Goal: Navigation & Orientation: Find specific page/section

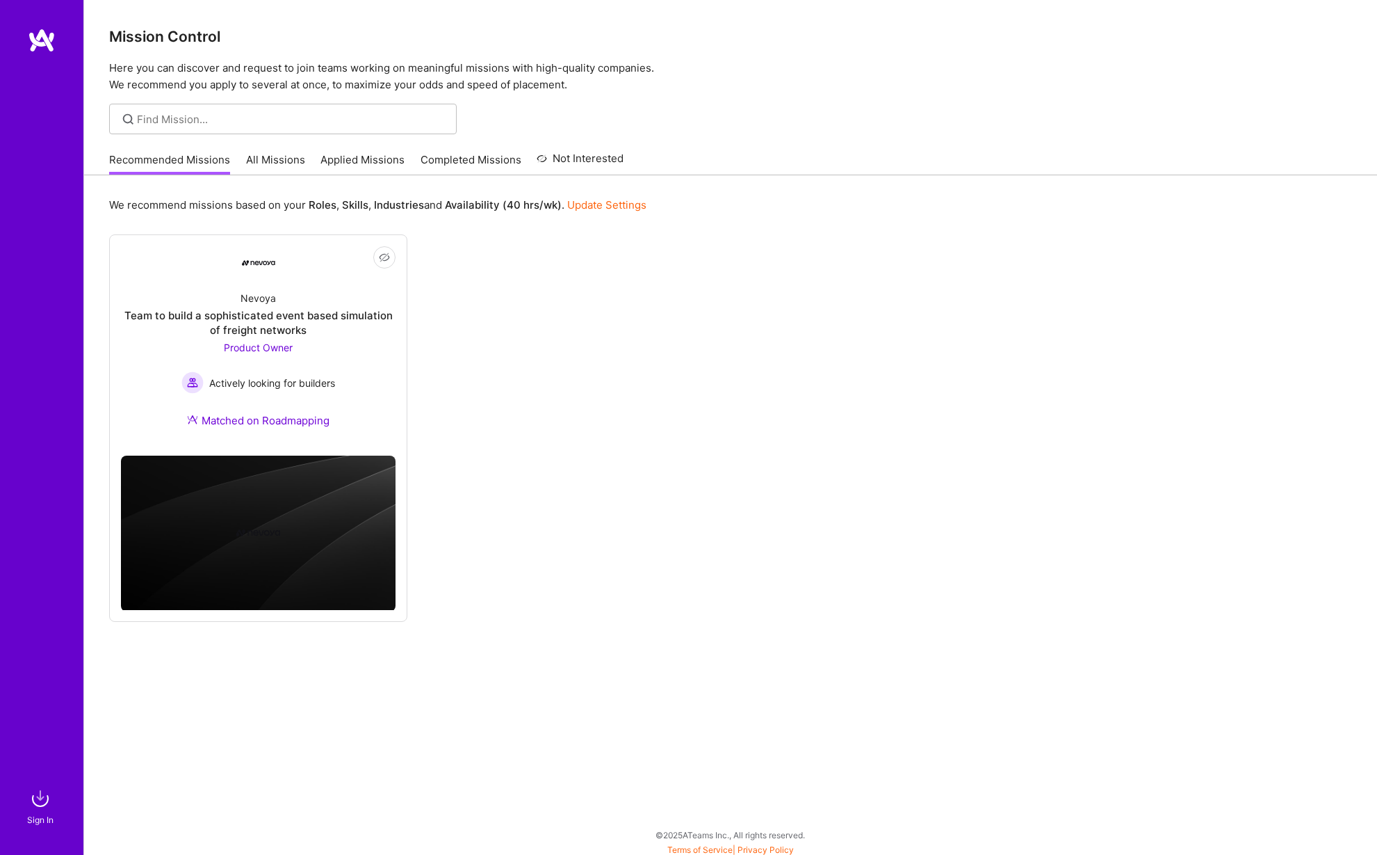
click at [33, 35] on img at bounding box center [42, 40] width 28 height 25
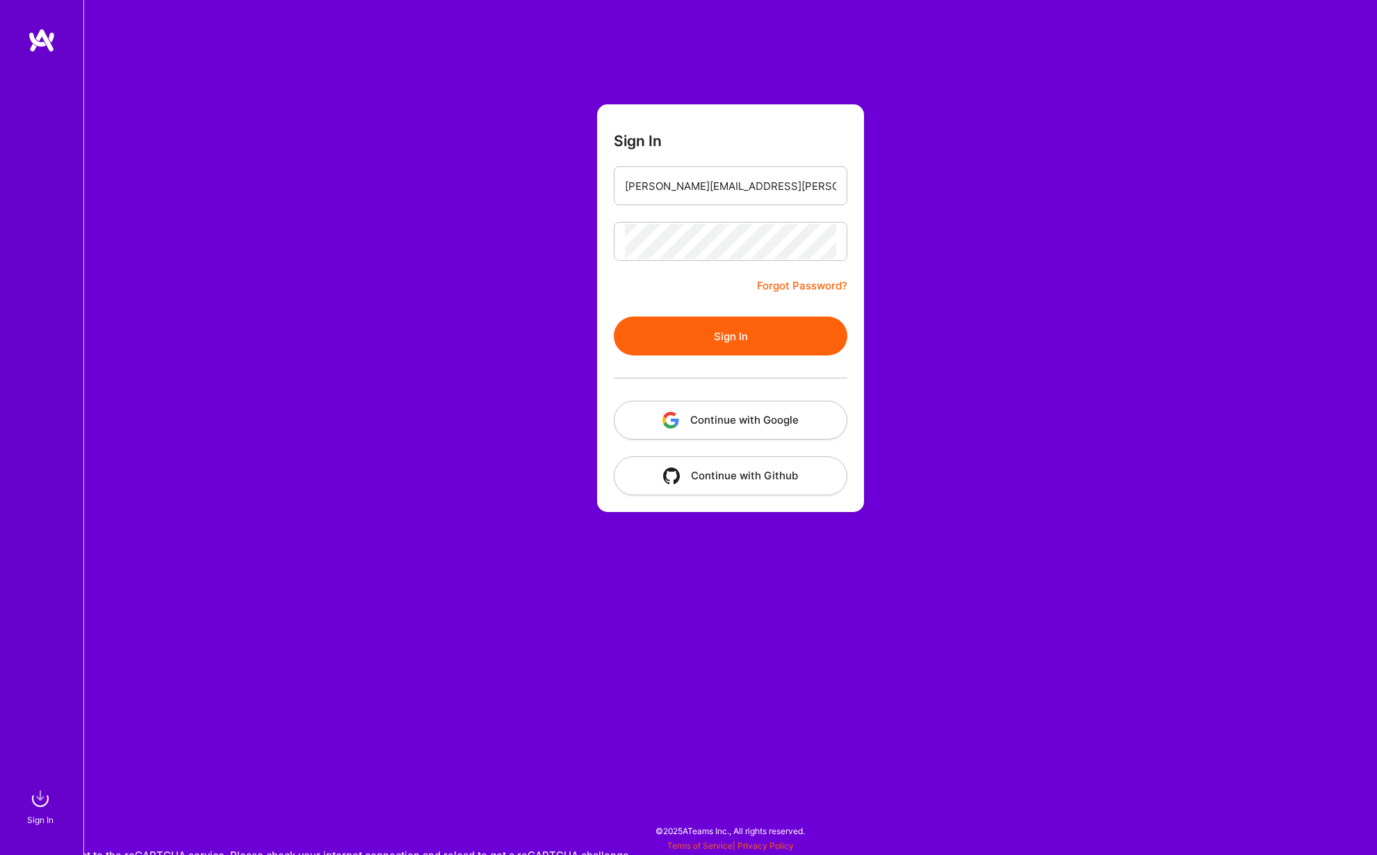
click at [725, 341] on button "Sign In" at bounding box center [731, 335] width 234 height 39
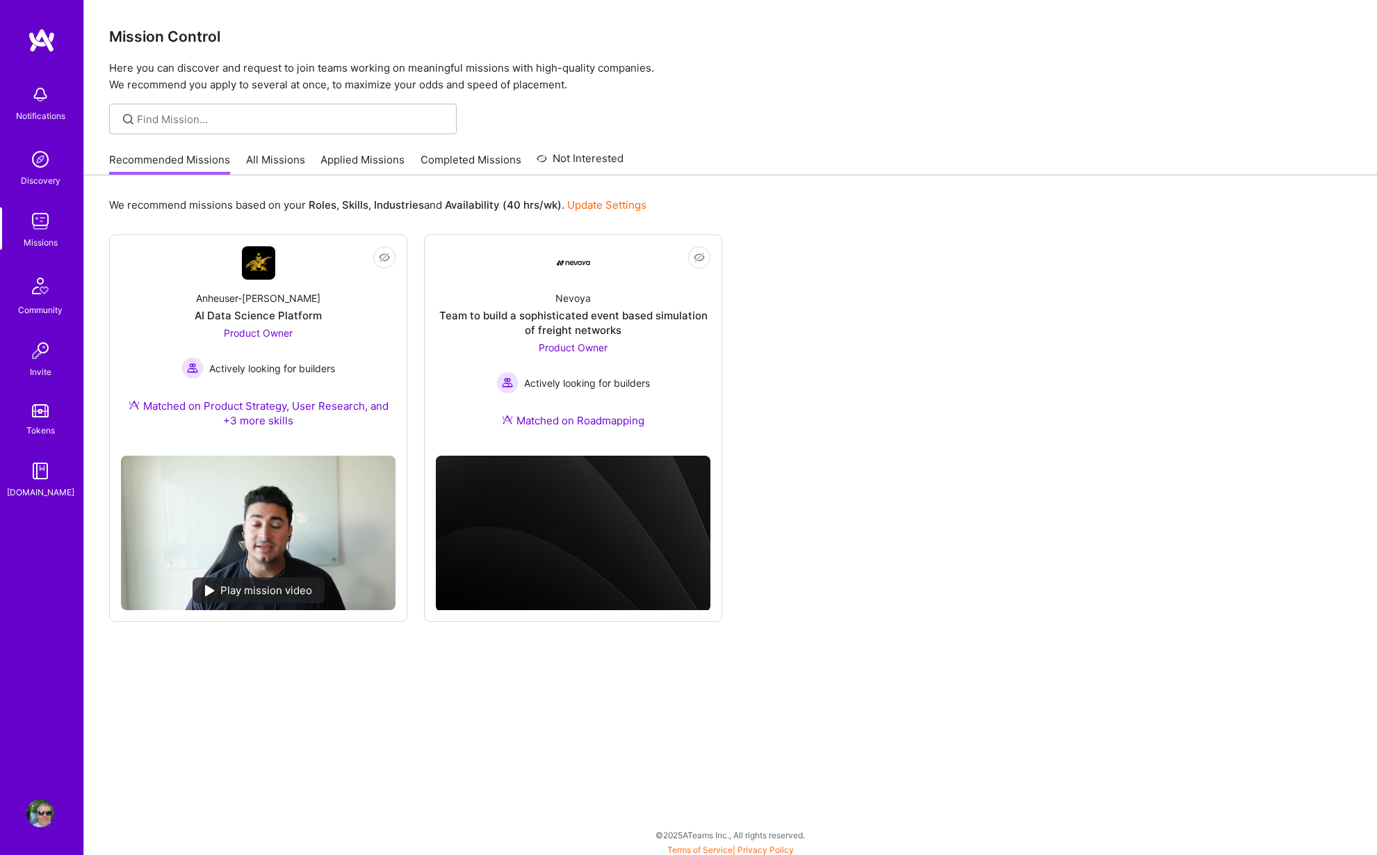
click at [40, 810] on img at bounding box center [40, 813] width 28 height 28
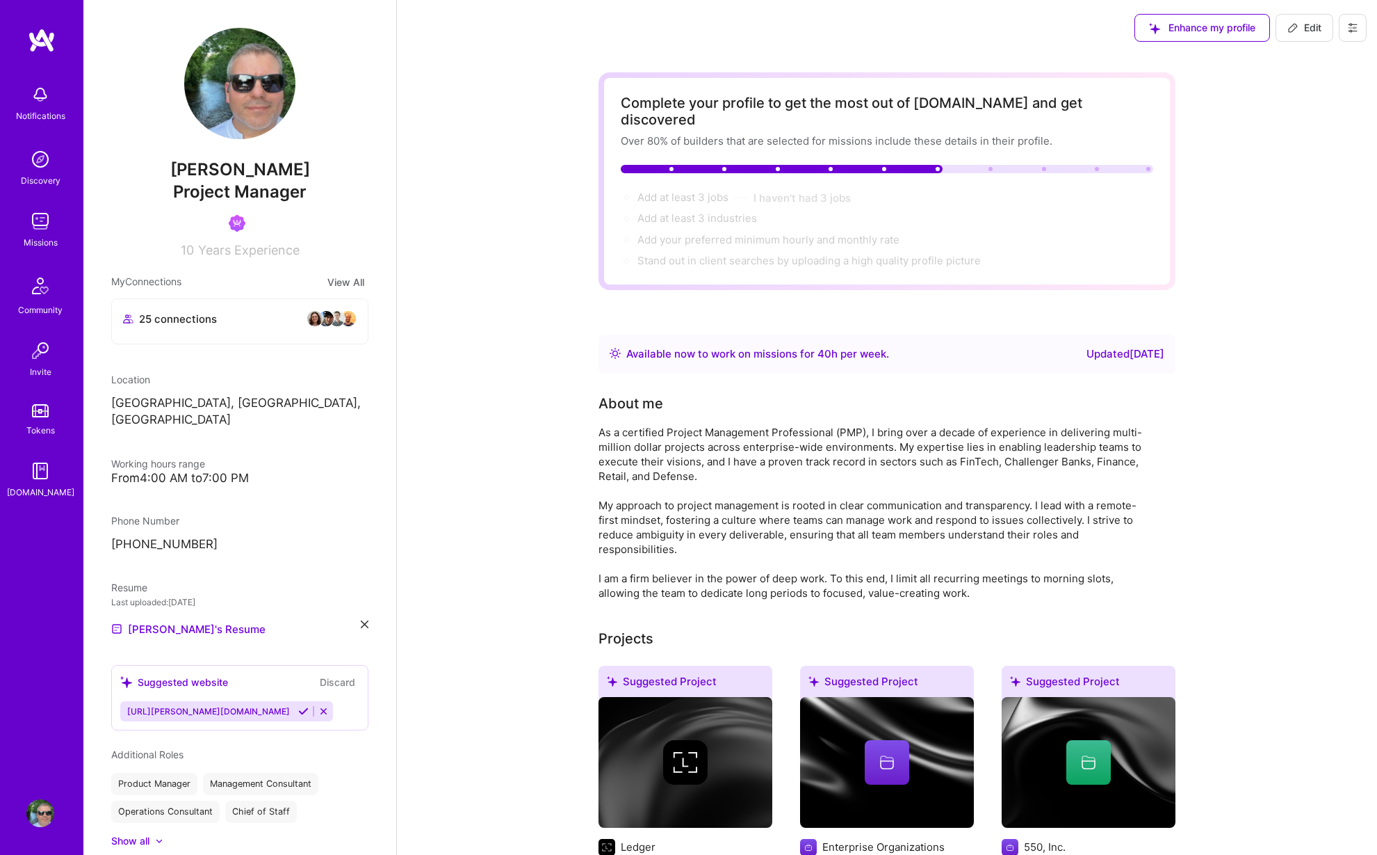
click at [54, 43] on img at bounding box center [42, 40] width 28 height 25
